Goal: Information Seeking & Learning: Learn about a topic

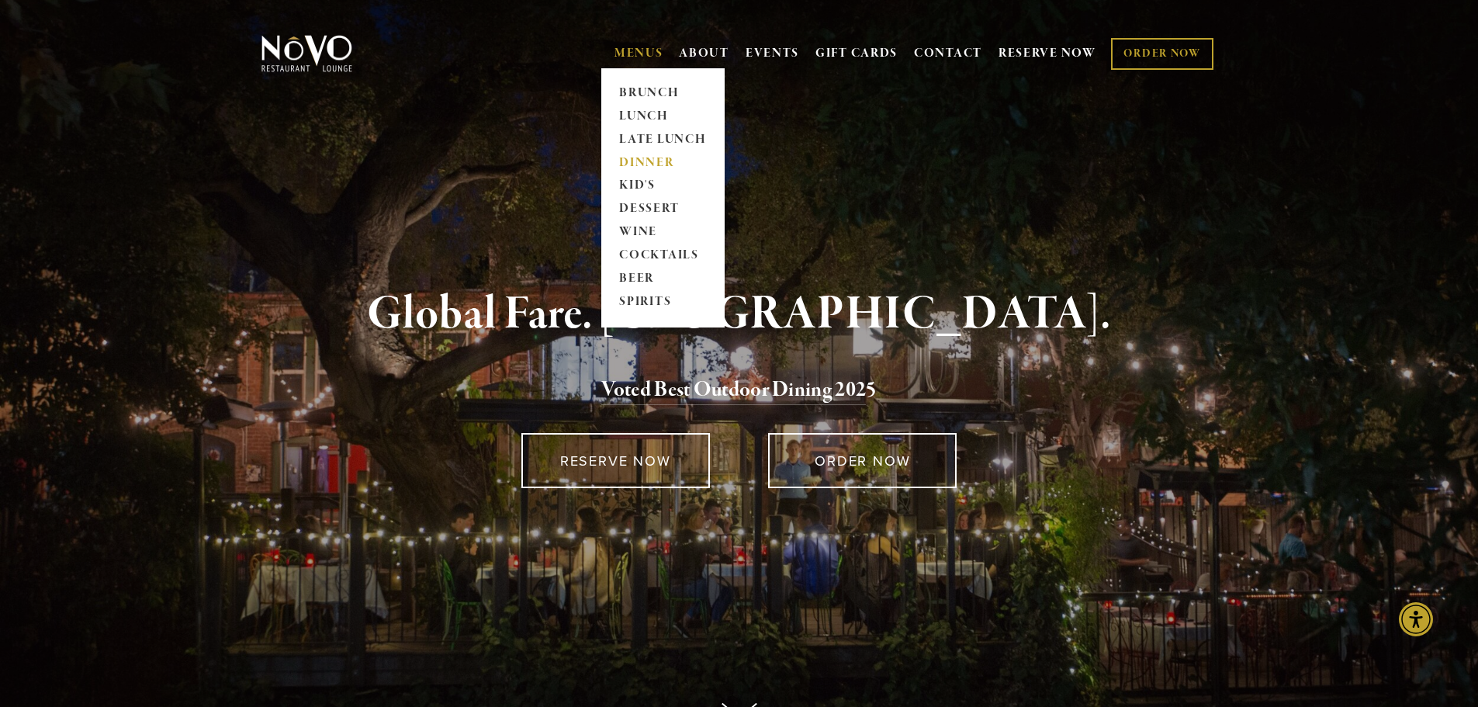
click at [628, 164] on link "DINNER" at bounding box center [662, 162] width 97 height 23
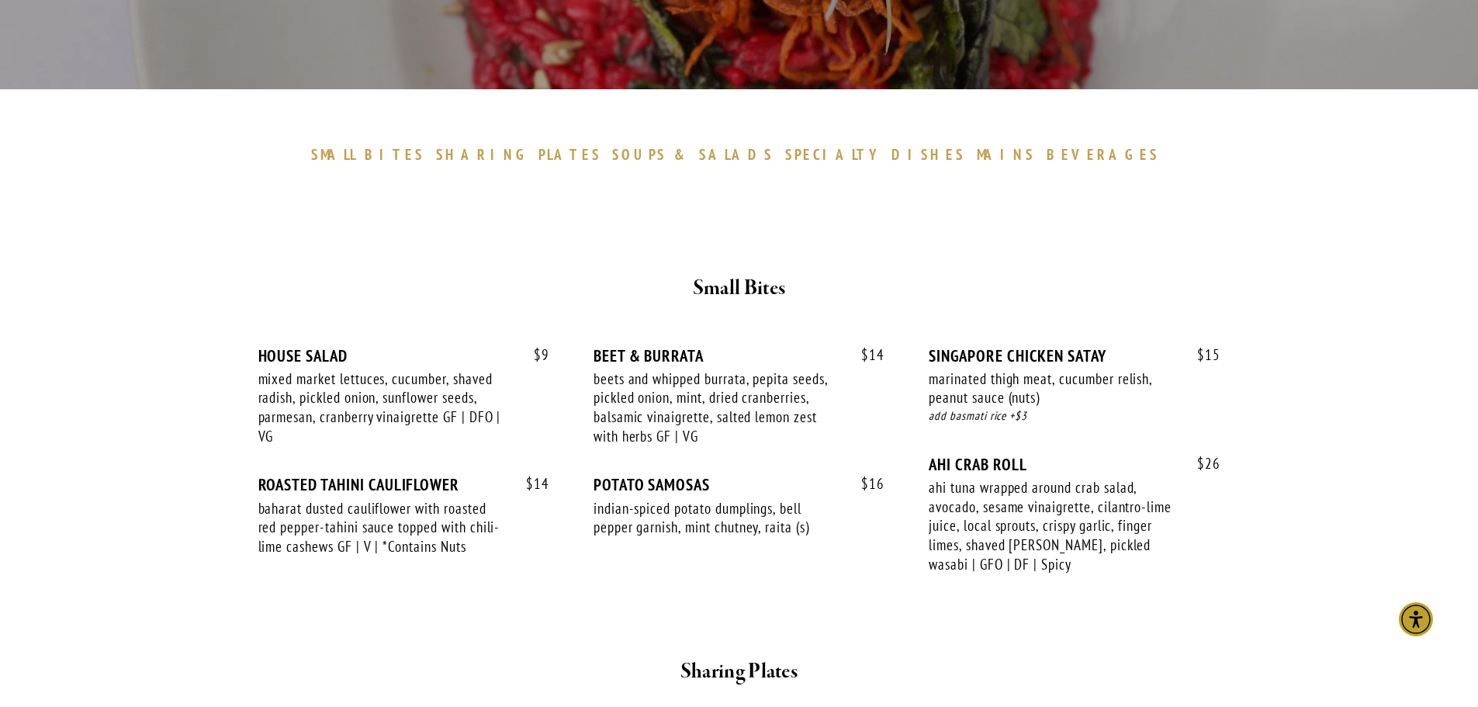
click at [977, 150] on span "MAINS" at bounding box center [1006, 154] width 58 height 19
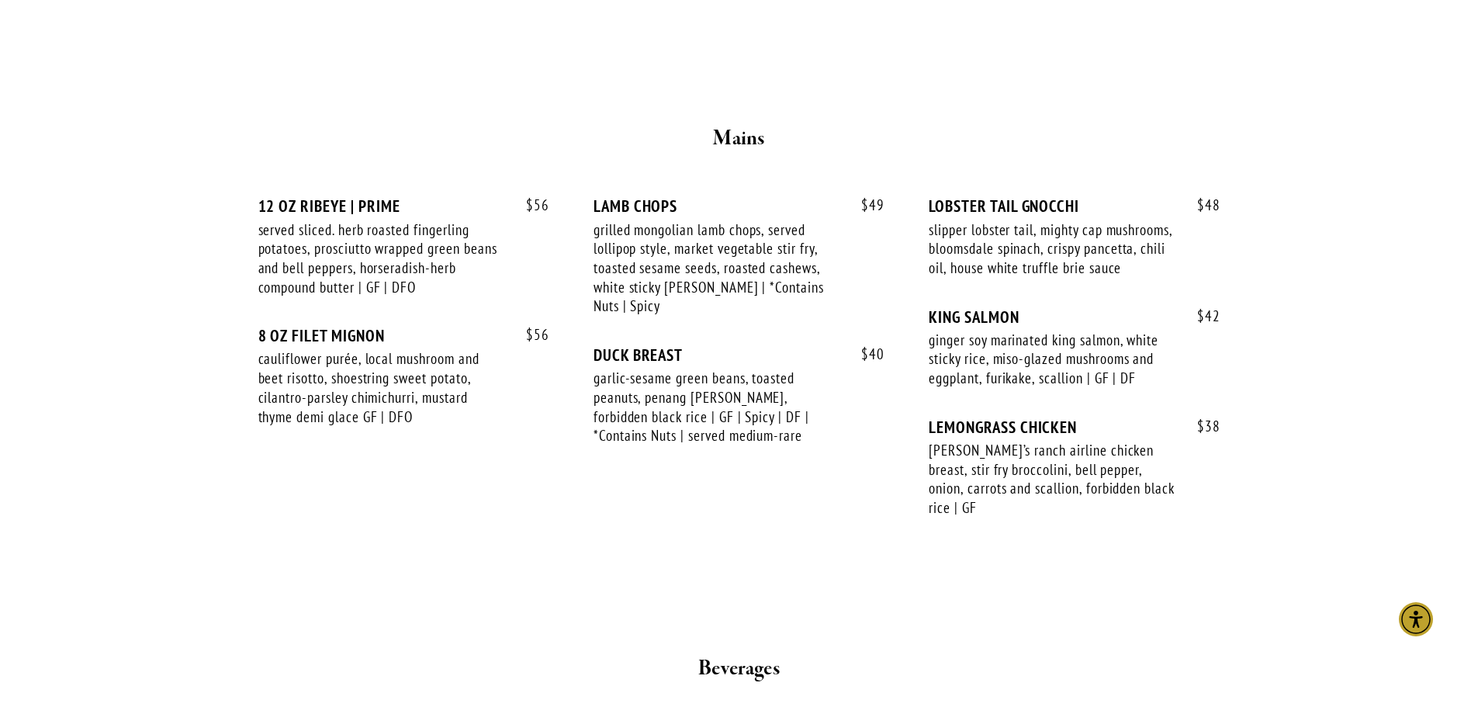
scroll to position [2575, 0]
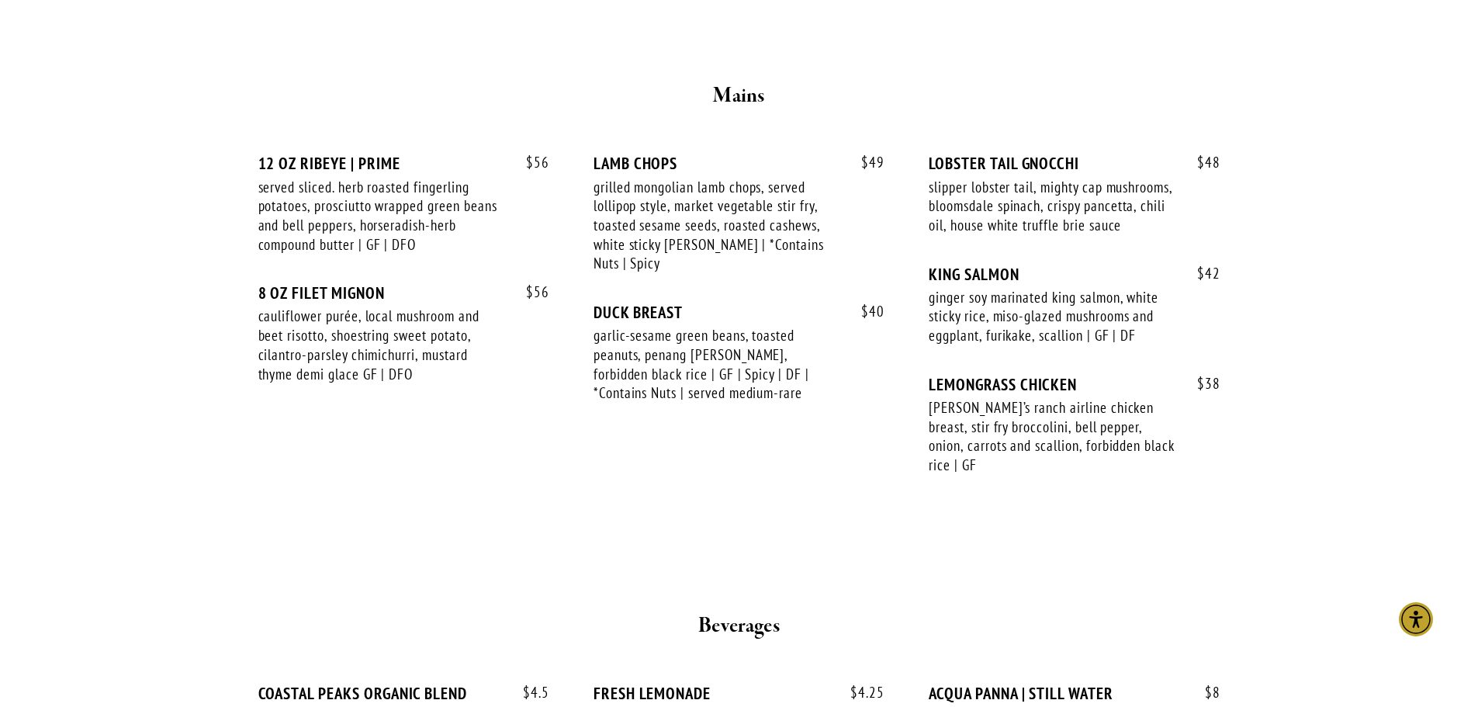
click at [462, 379] on div "cauliflower purée, local mushroom and beet risotto, shoestring sweet potato, ci…" at bounding box center [381, 344] width 247 height 77
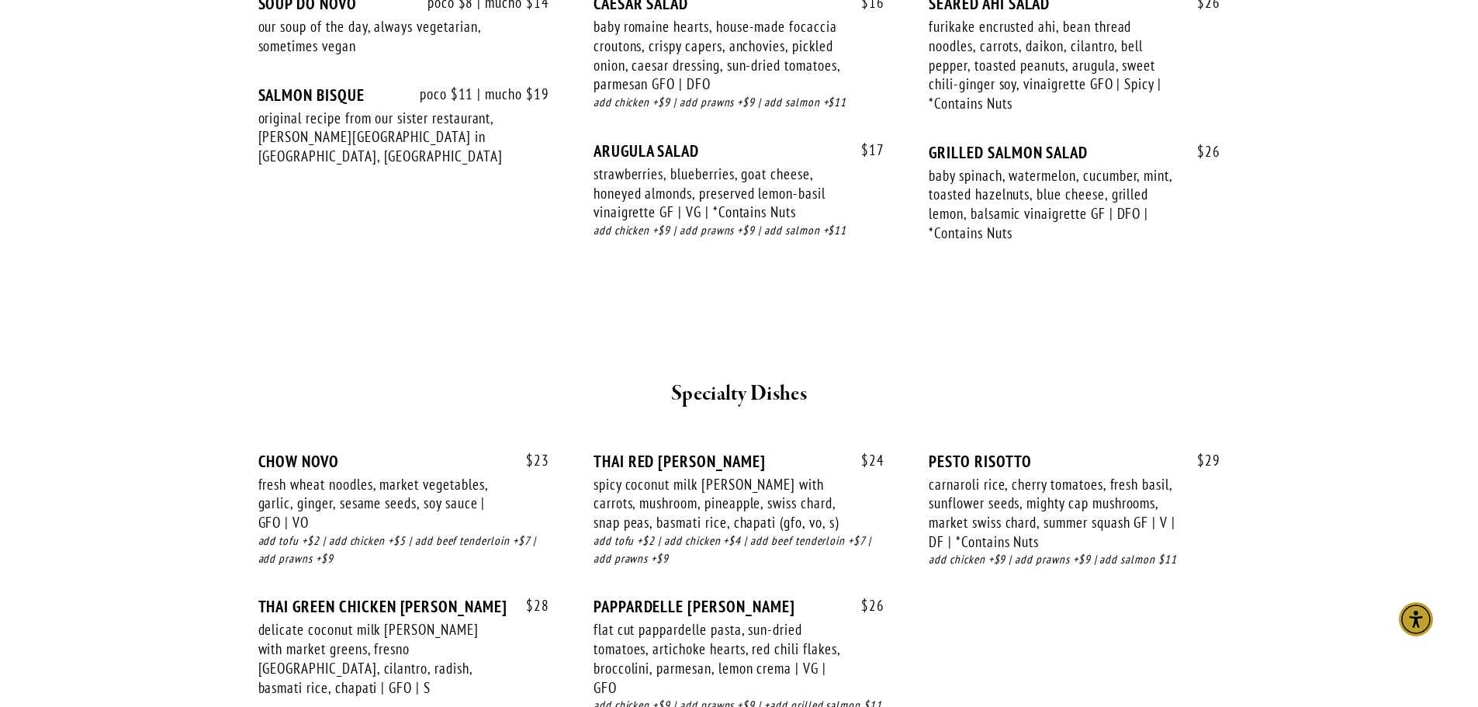
scroll to position [1644, 0]
